Goal: Task Accomplishment & Management: Complete application form

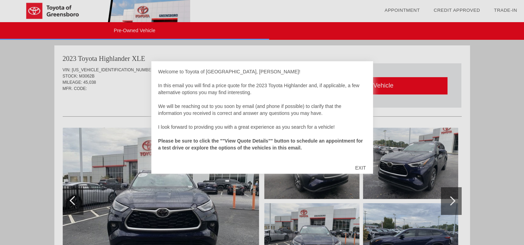
click at [360, 164] on div "EXIT" at bounding box center [360, 168] width 25 height 21
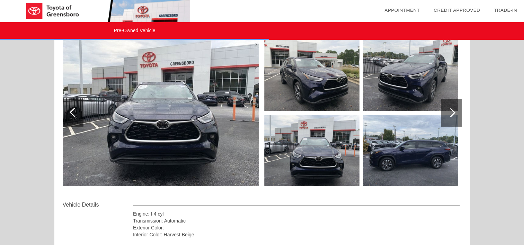
scroll to position [88, 0]
click at [450, 117] on div at bounding box center [451, 113] width 21 height 28
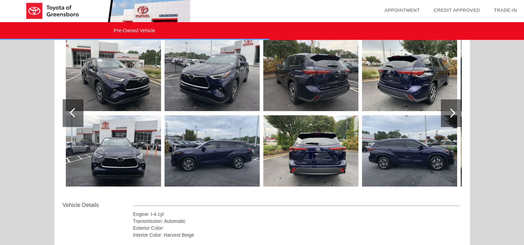
click at [450, 117] on div at bounding box center [451, 113] width 21 height 28
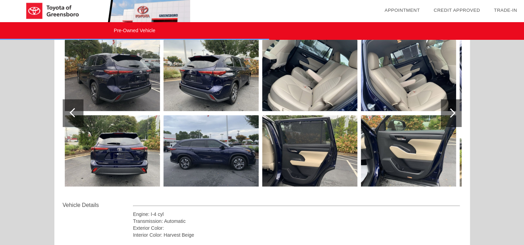
click at [314, 79] on img at bounding box center [309, 75] width 95 height 71
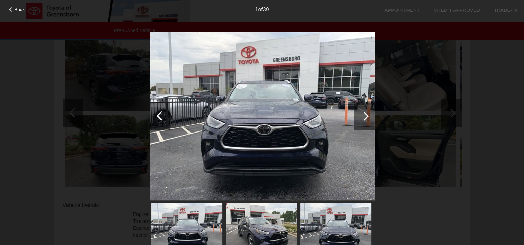
click at [366, 118] on div at bounding box center [364, 117] width 21 height 28
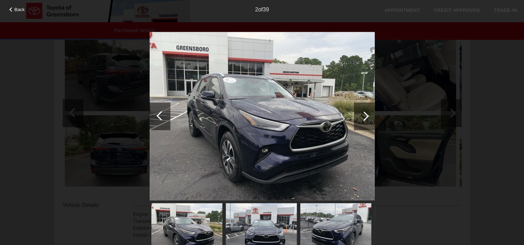
click at [366, 118] on div at bounding box center [364, 117] width 21 height 28
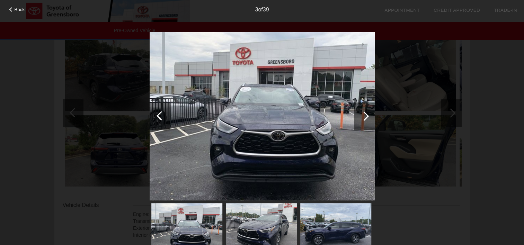
click at [366, 118] on div at bounding box center [364, 117] width 21 height 28
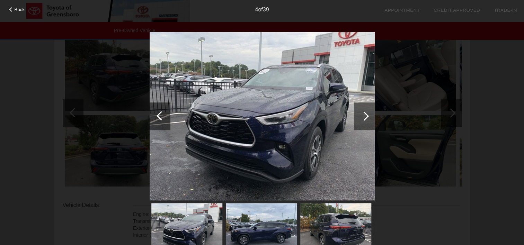
click at [366, 118] on div at bounding box center [364, 117] width 21 height 28
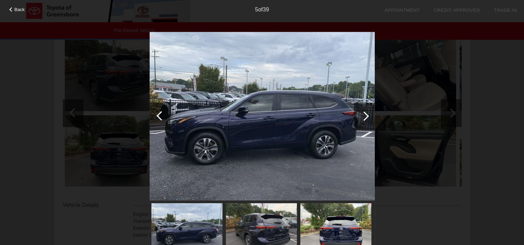
click at [366, 118] on div at bounding box center [364, 117] width 21 height 28
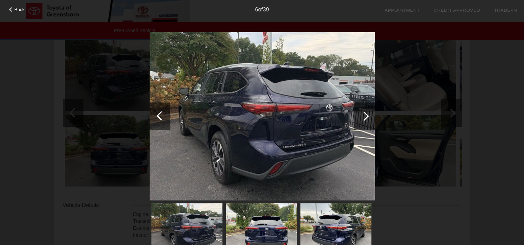
click at [366, 118] on div at bounding box center [364, 117] width 21 height 28
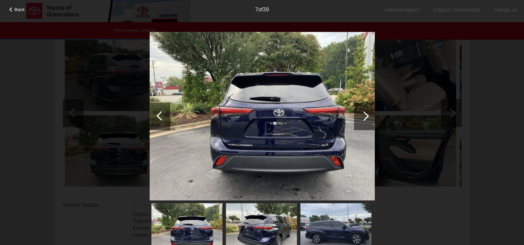
click at [366, 118] on div at bounding box center [364, 117] width 21 height 28
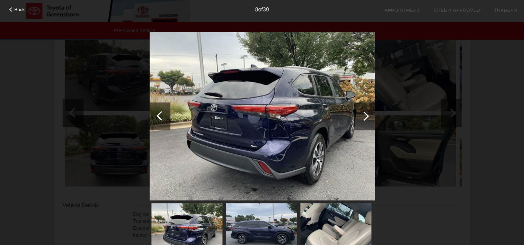
click at [366, 118] on div at bounding box center [364, 117] width 21 height 28
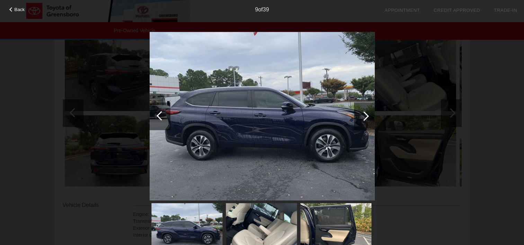
click at [366, 118] on div at bounding box center [364, 117] width 21 height 28
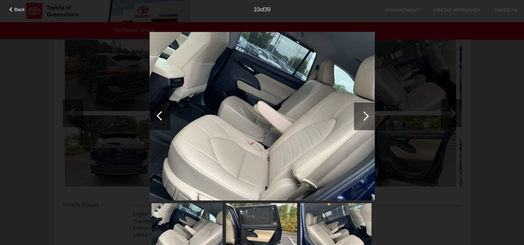
click at [366, 118] on div at bounding box center [364, 117] width 21 height 28
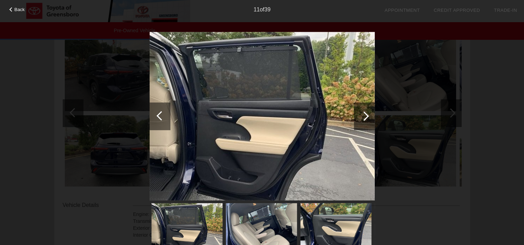
click at [366, 118] on div at bounding box center [364, 117] width 21 height 28
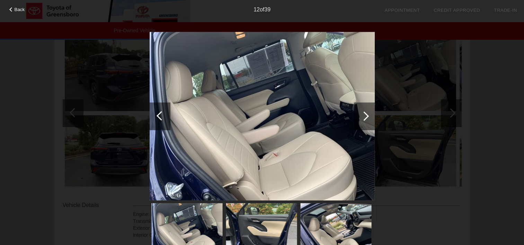
click at [366, 118] on div at bounding box center [364, 117] width 21 height 28
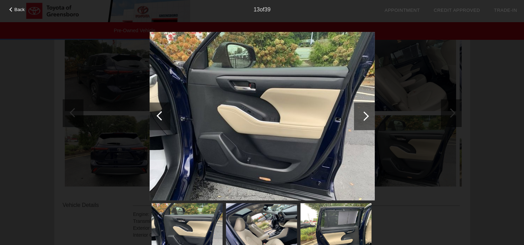
click at [18, 10] on span "Back" at bounding box center [20, 9] width 10 height 5
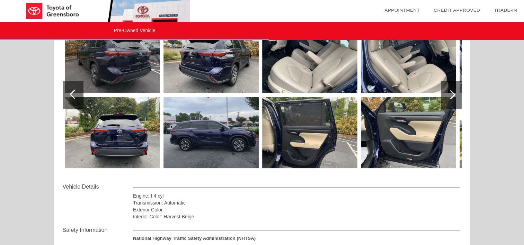
scroll to position [0, 0]
